Goal: Go to known website: Access a specific website the user already knows

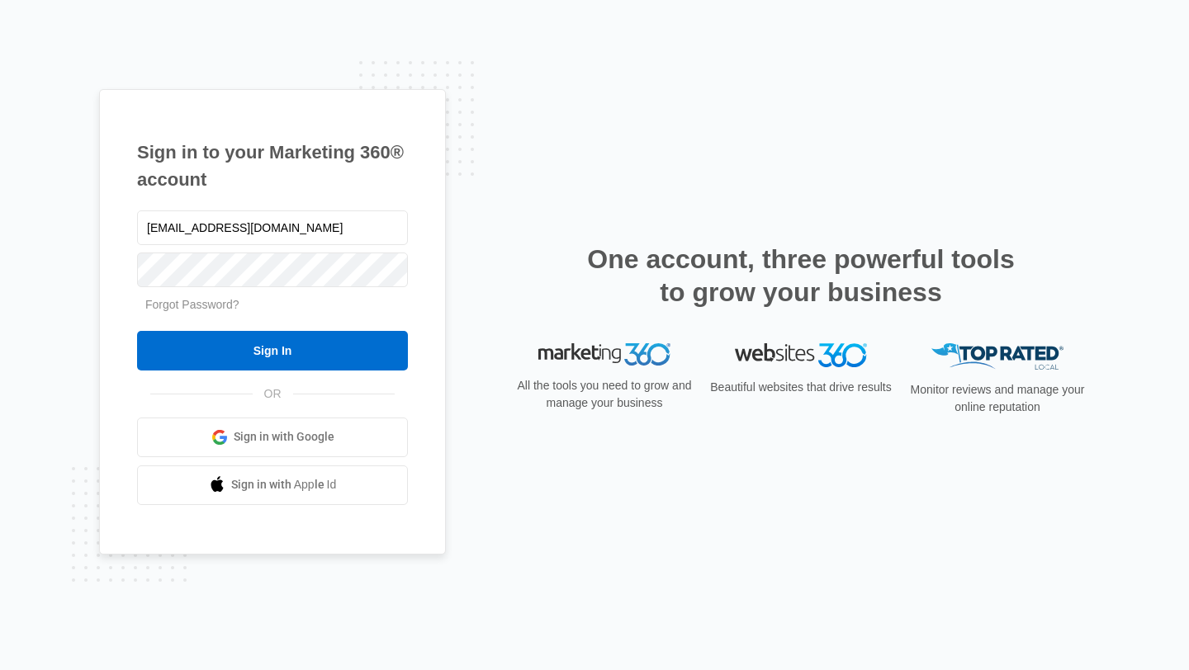
click at [293, 353] on input "Sign In" at bounding box center [272, 351] width 271 height 40
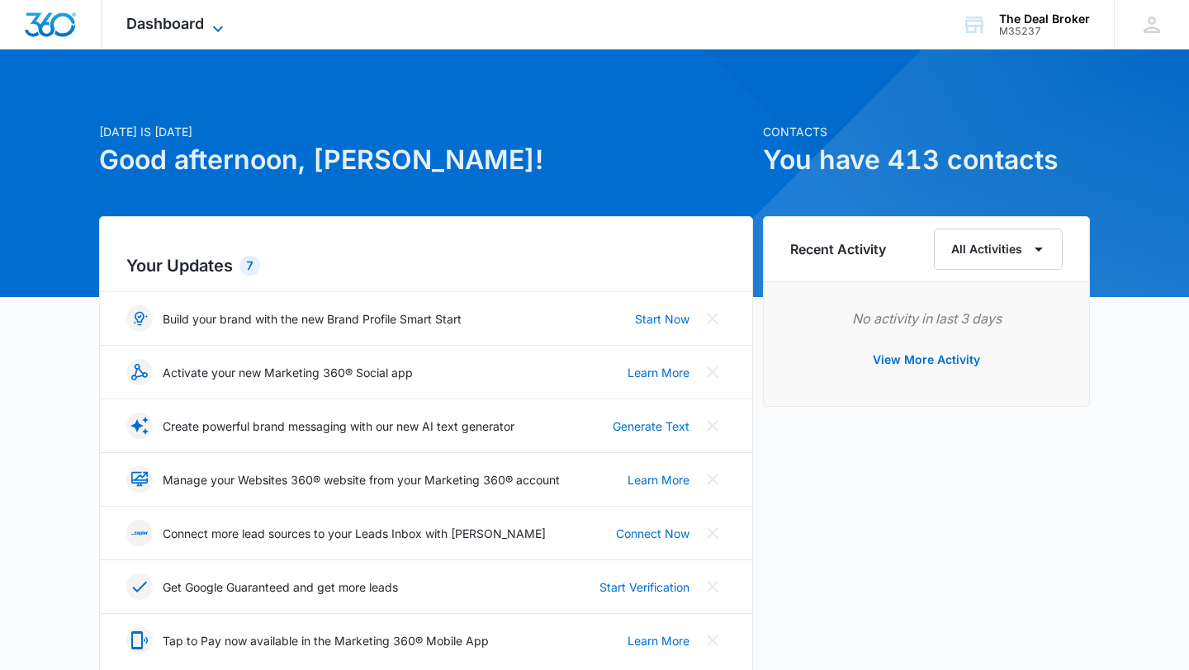
click at [221, 26] on icon at bounding box center [218, 29] width 20 height 20
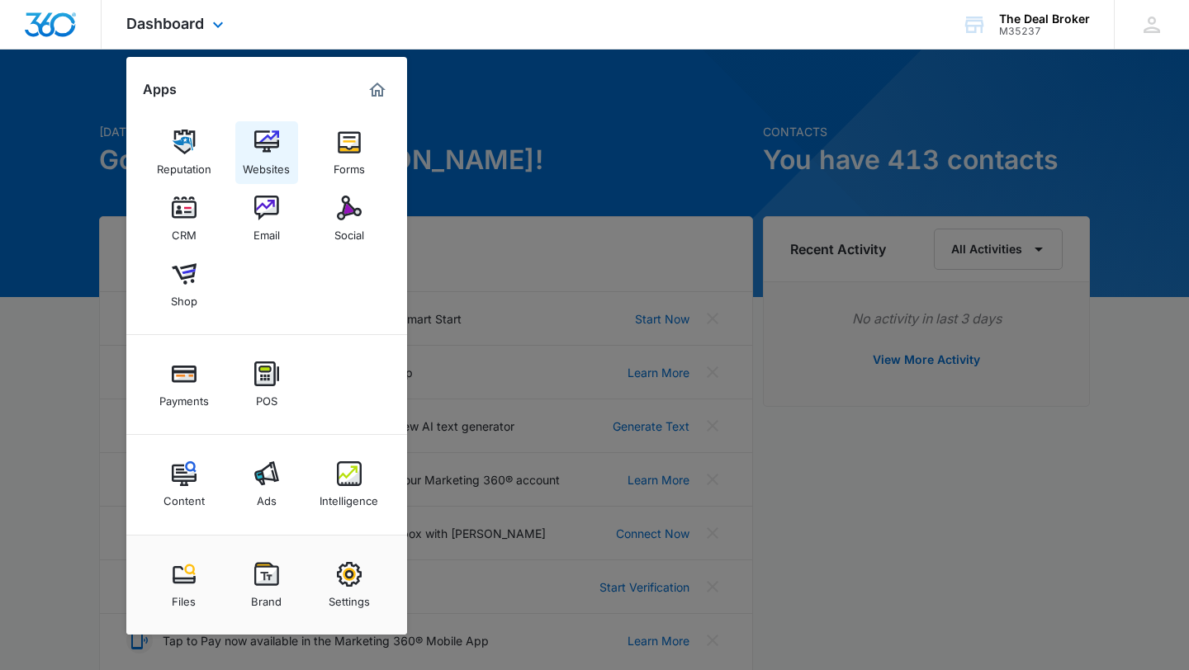
click at [263, 149] on img at bounding box center [266, 142] width 25 height 25
